Goal: Task Accomplishment & Management: Use online tool/utility

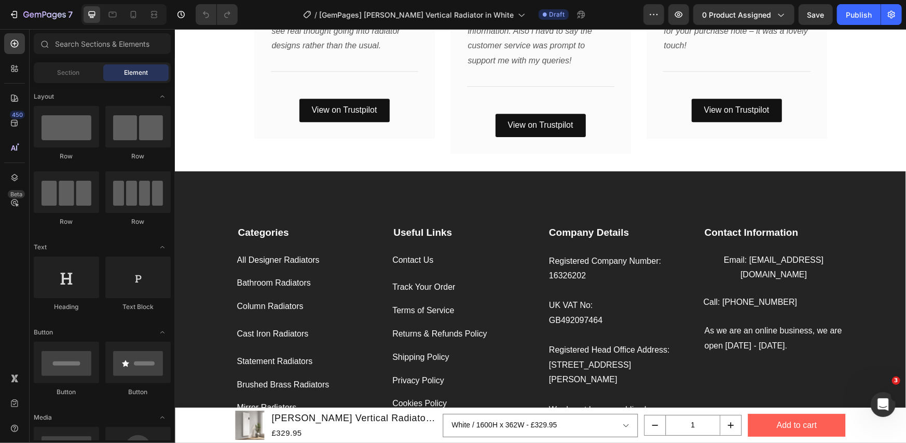
scroll to position [2248, 0]
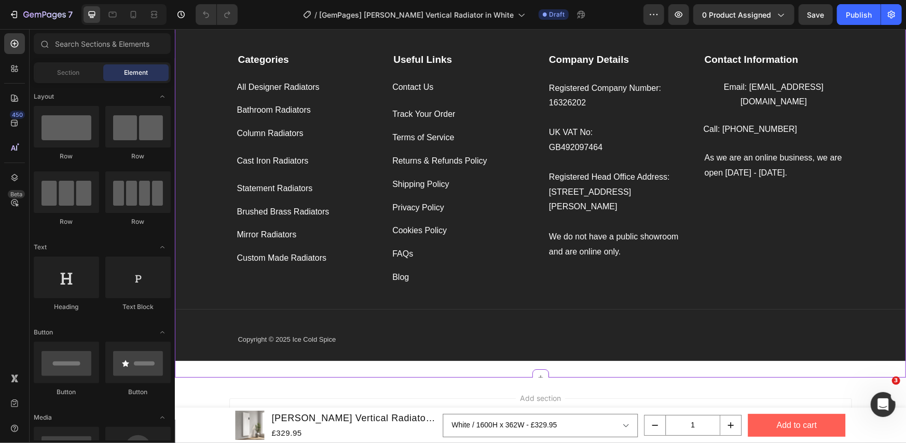
click at [507, 99] on div "Track Your Order Button" at bounding box center [462, 108] width 141 height 28
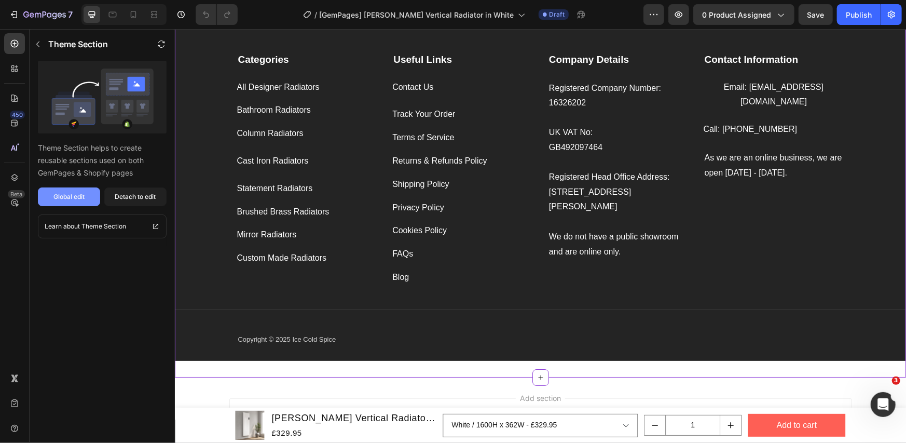
click at [62, 192] on div "Global edit" at bounding box center [68, 196] width 31 height 9
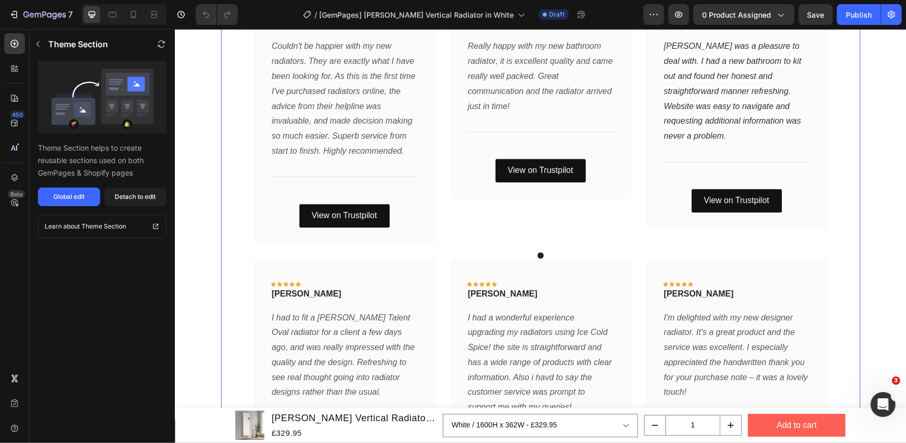
click at [647, 188] on div "Icon Icon Icon Icon Icon Row Mark Text block Row Laura was a pleasure to deal w…" at bounding box center [736, 107] width 181 height 241
click at [67, 203] on button "Global edit" at bounding box center [69, 196] width 62 height 19
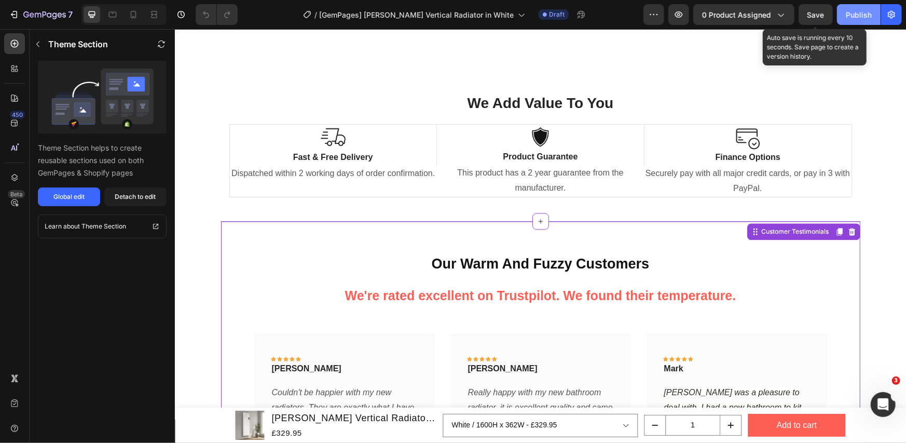
click at [852, 18] on div "Publish" at bounding box center [859, 14] width 26 height 11
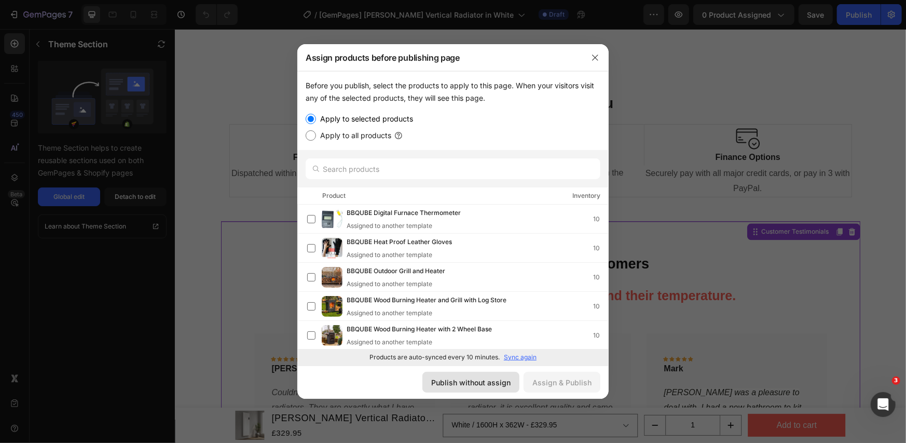
click at [482, 377] on div "Publish without assign" at bounding box center [470, 382] width 79 height 11
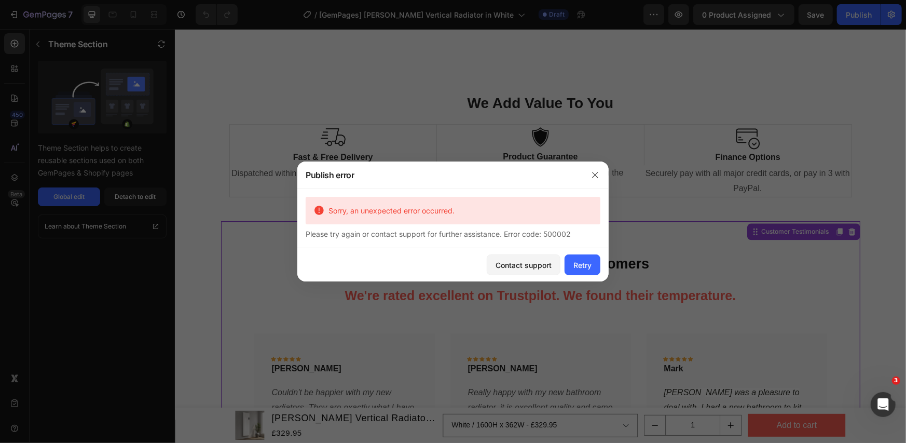
click at [479, 129] on div at bounding box center [453, 221] width 906 height 443
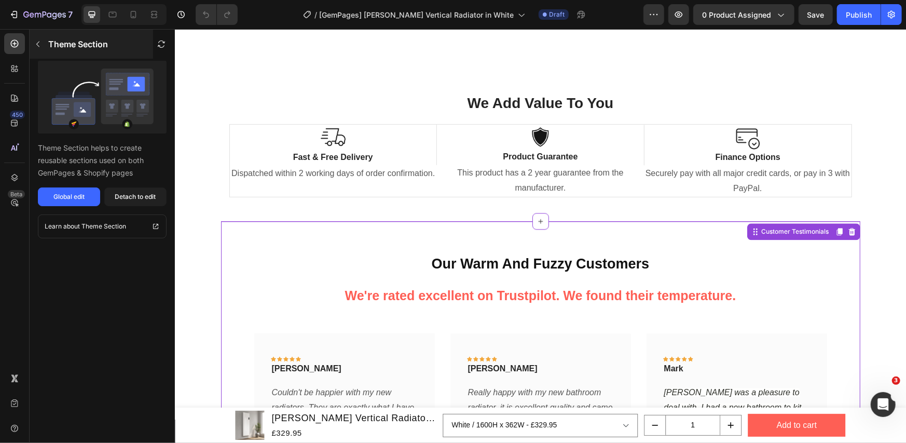
click at [40, 44] on icon "button" at bounding box center [38, 44] width 8 height 8
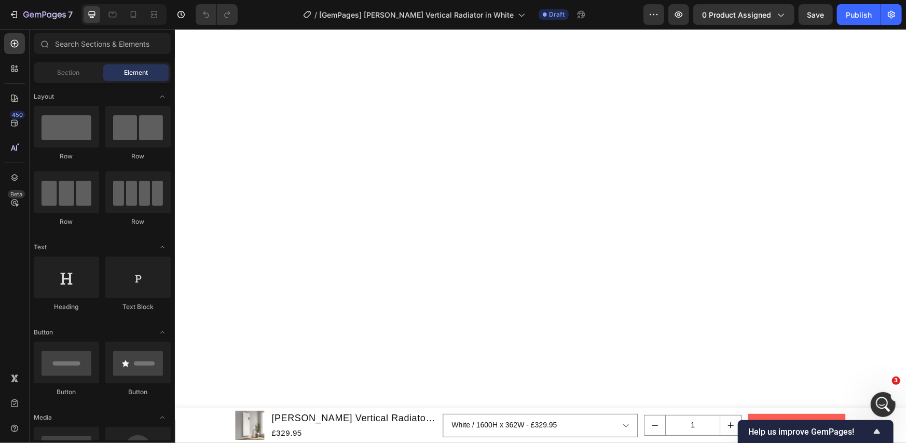
scroll to position [2337, 0]
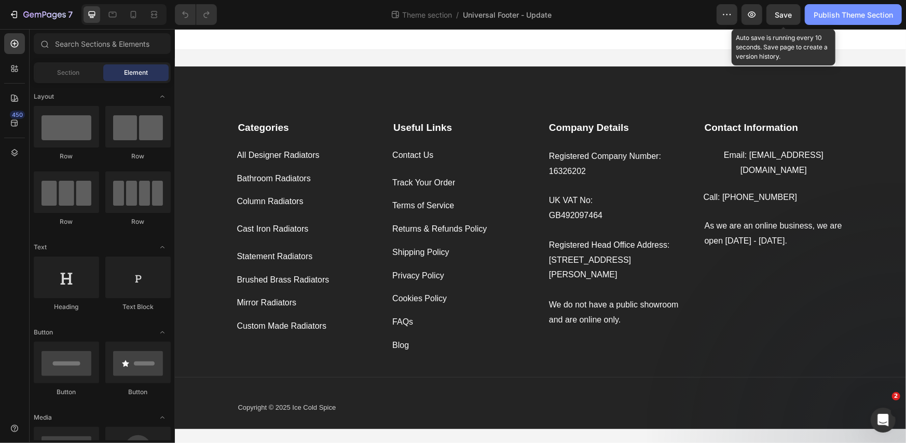
click at [822, 18] on div "Publish Theme Section" at bounding box center [853, 14] width 79 height 11
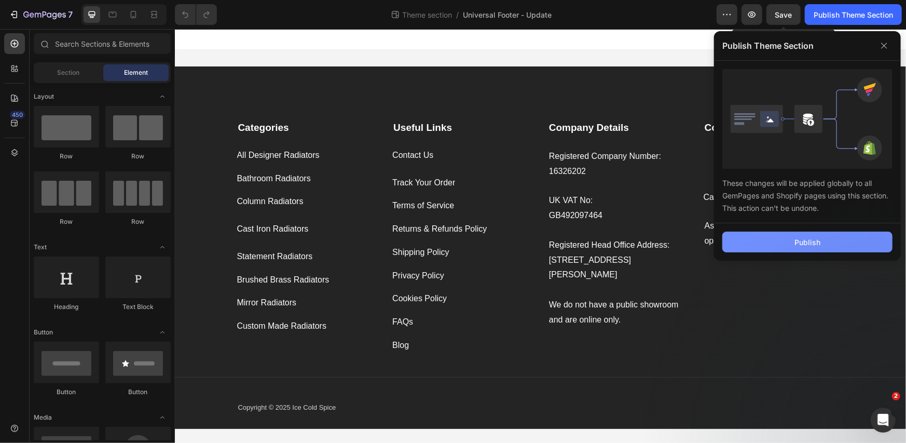
click at [776, 239] on button "Publish" at bounding box center [807, 241] width 170 height 21
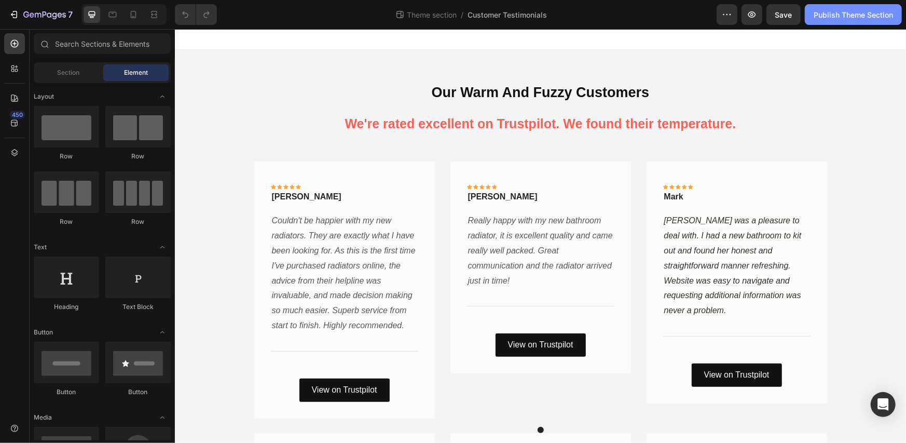
click at [812, 15] on button "Publish Theme Section" at bounding box center [853, 14] width 97 height 21
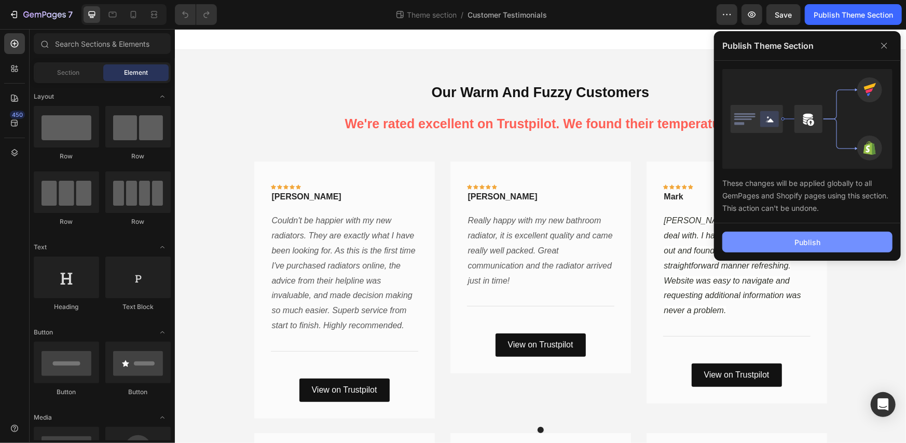
click at [745, 244] on button "Publish" at bounding box center [807, 241] width 170 height 21
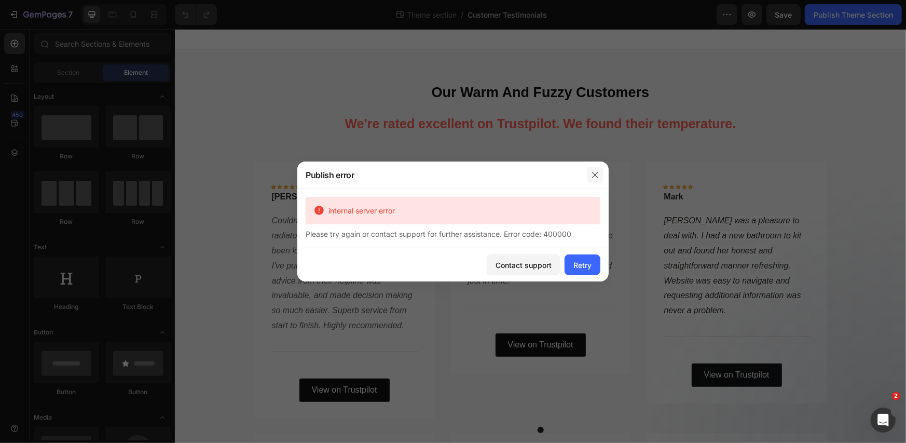
click at [598, 174] on icon "button" at bounding box center [595, 175] width 8 height 8
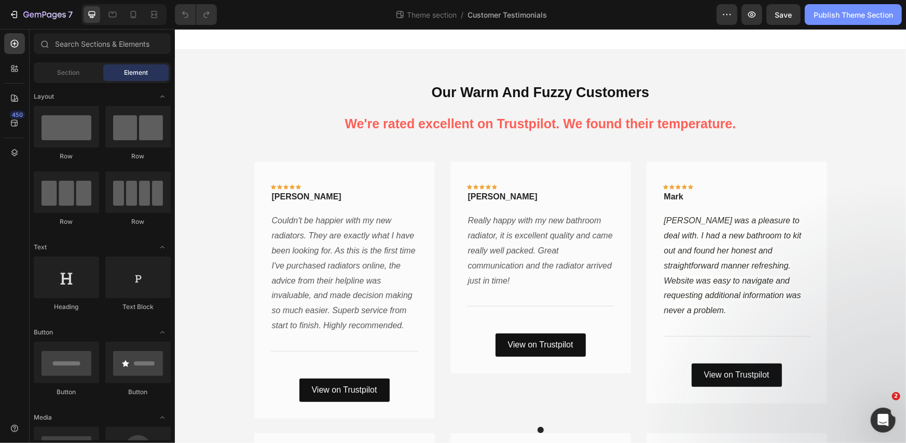
click at [816, 11] on div "Publish Theme Section" at bounding box center [853, 14] width 79 height 11
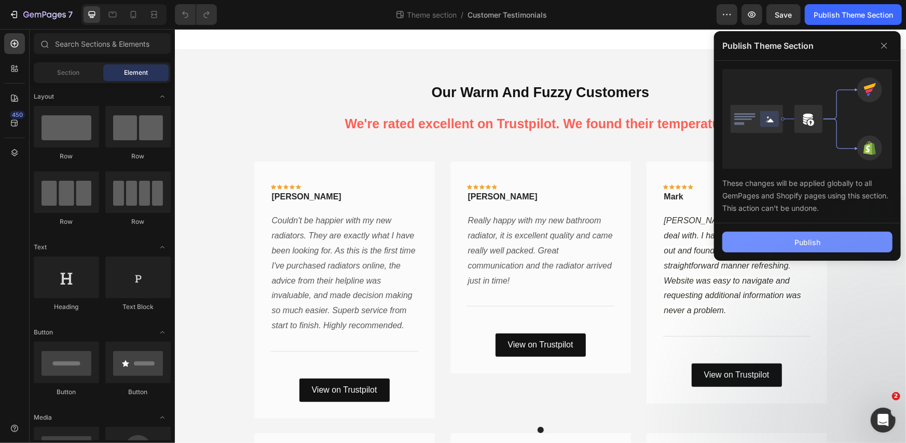
click at [777, 233] on button "Publish" at bounding box center [807, 241] width 170 height 21
